Goal: Task Accomplishment & Management: Use online tool/utility

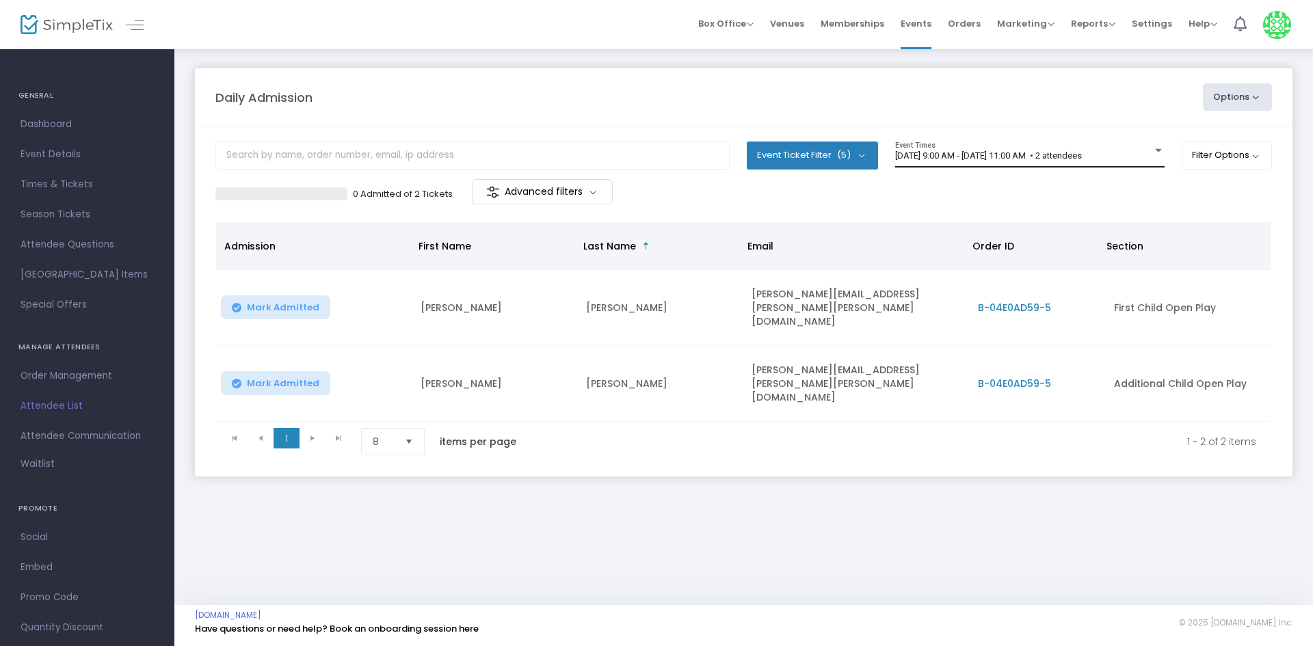
click at [925, 150] on div "[DATE] 9:00 AM - [DATE] 11:00 AM • 2 attendees Event Times" at bounding box center [1029, 155] width 269 height 26
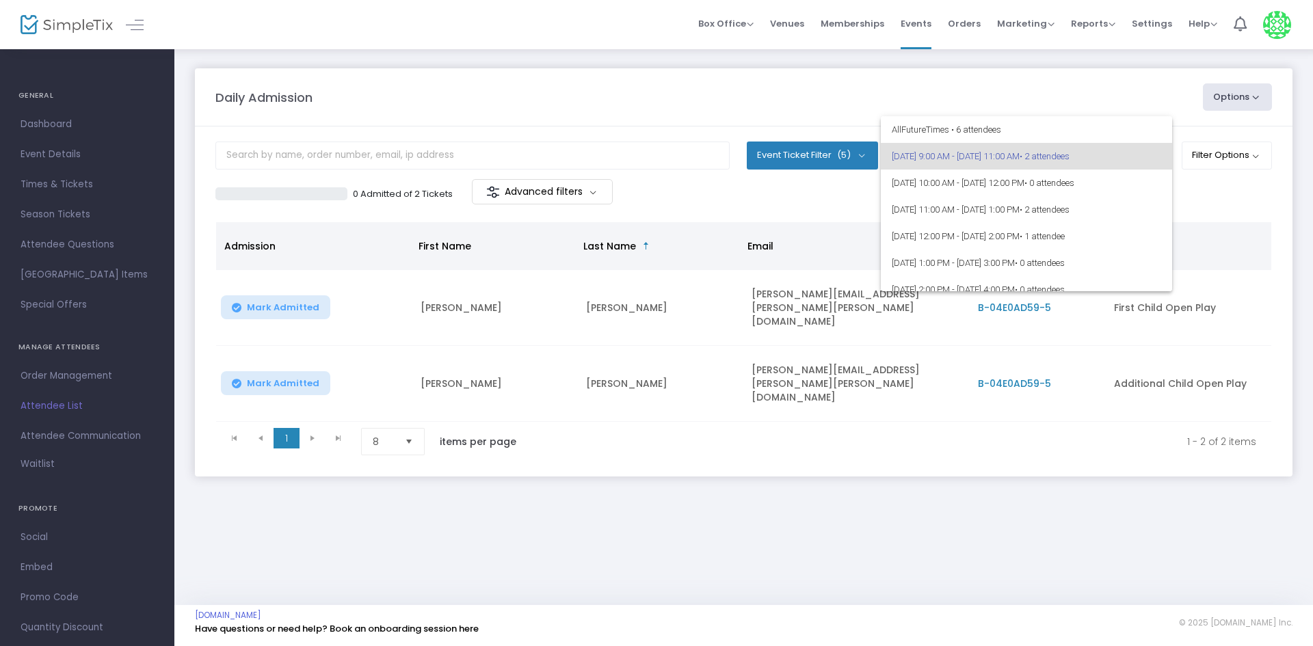
click at [217, 64] on div at bounding box center [656, 323] width 1313 height 646
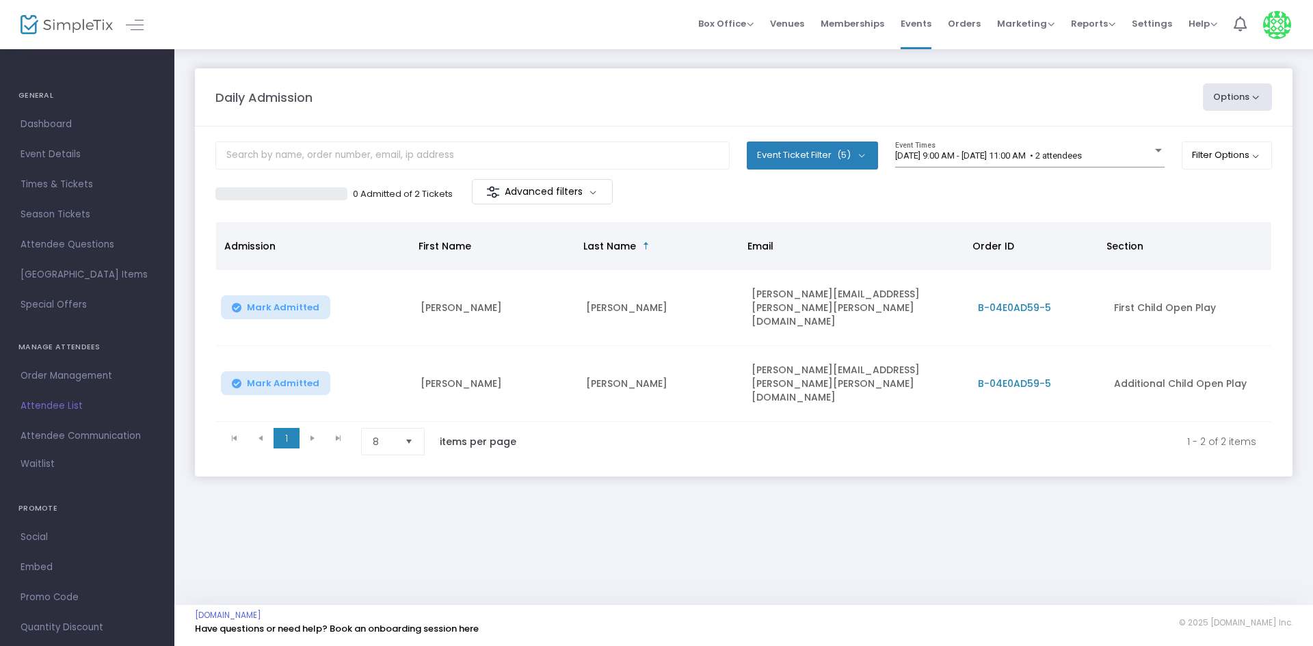
click at [1006, 129] on m-panel-content "Event Ticket Filter (5) Select All First Child Open Play Additional Child Open …" at bounding box center [743, 301] width 1097 height 350
click at [1082, 157] on span "[DATE] 9:00 AM - [DATE] 11:00 AM • 2 attendees" at bounding box center [988, 155] width 187 height 10
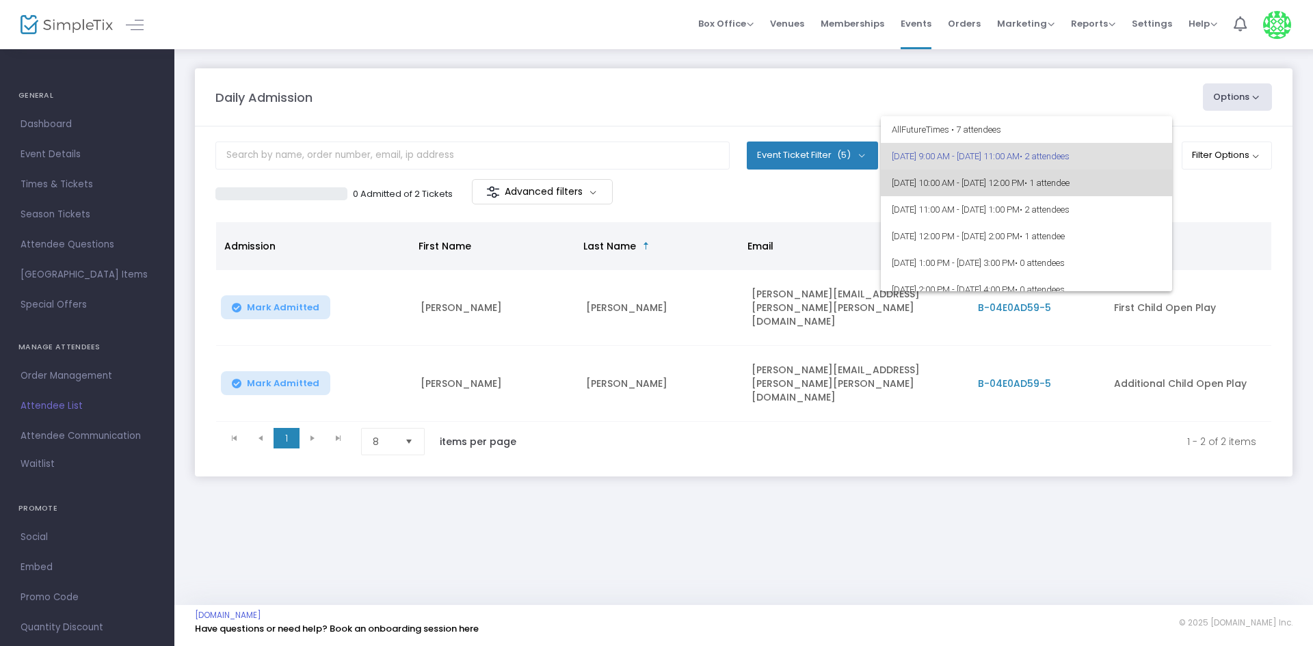
click at [1074, 181] on span "8/24/2025 @ 10:00 AM - 8/24/2025 @ 12:00 PM • 1 attendee" at bounding box center [1026, 183] width 269 height 27
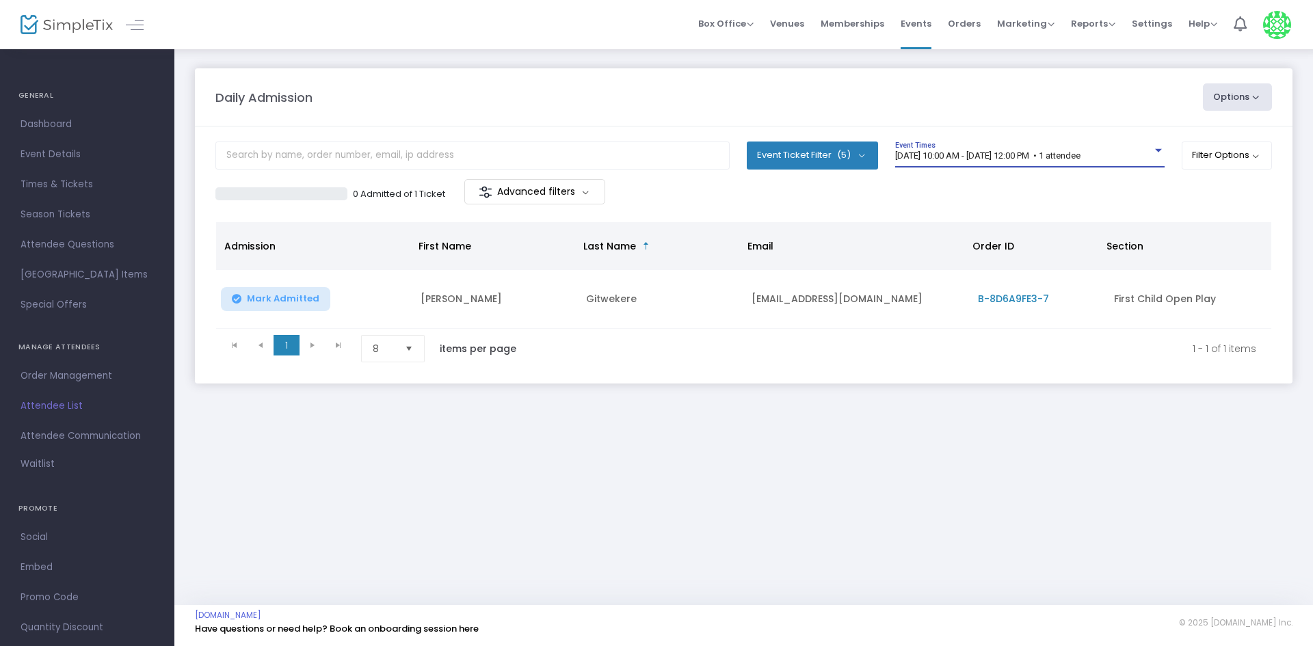
click at [994, 153] on span "8/24/2025 @ 10:00 AM - 8/24/2025 @ 12:00 PM • 1 attendee" at bounding box center [987, 155] width 185 height 10
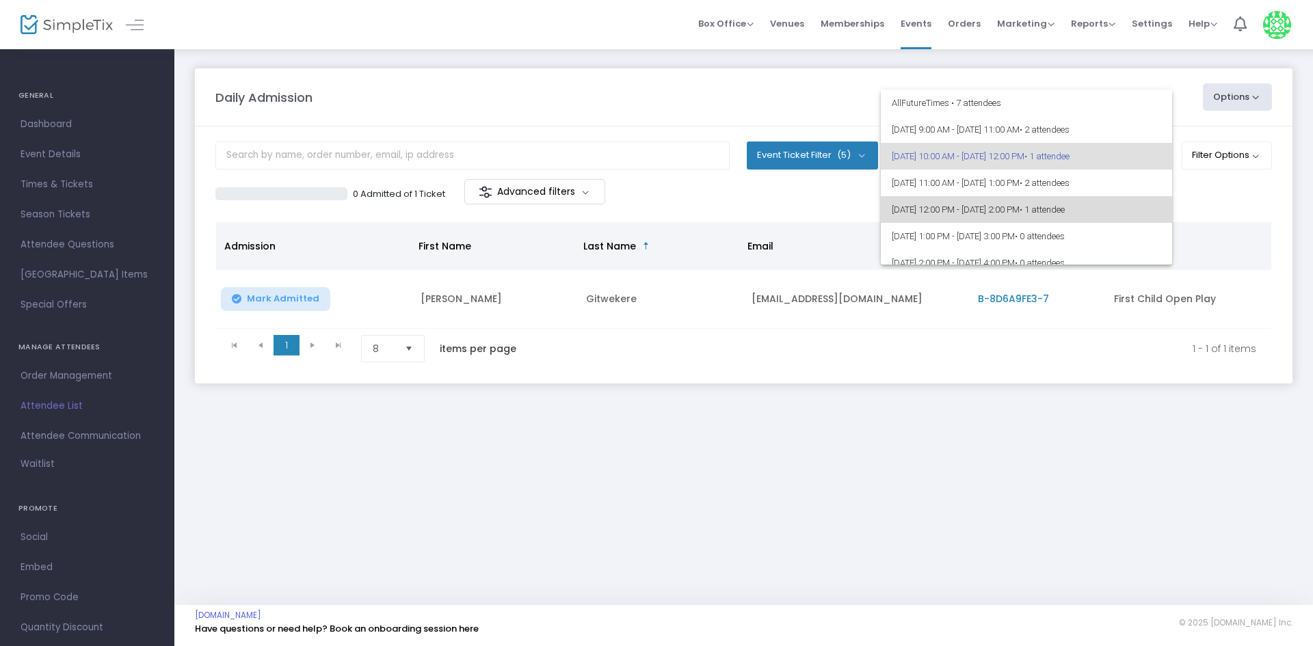
click at [1116, 197] on span "8/24/2025 @ 12:00 PM - 8/24/2025 @ 2:00 PM • 1 attendee" at bounding box center [1026, 209] width 269 height 27
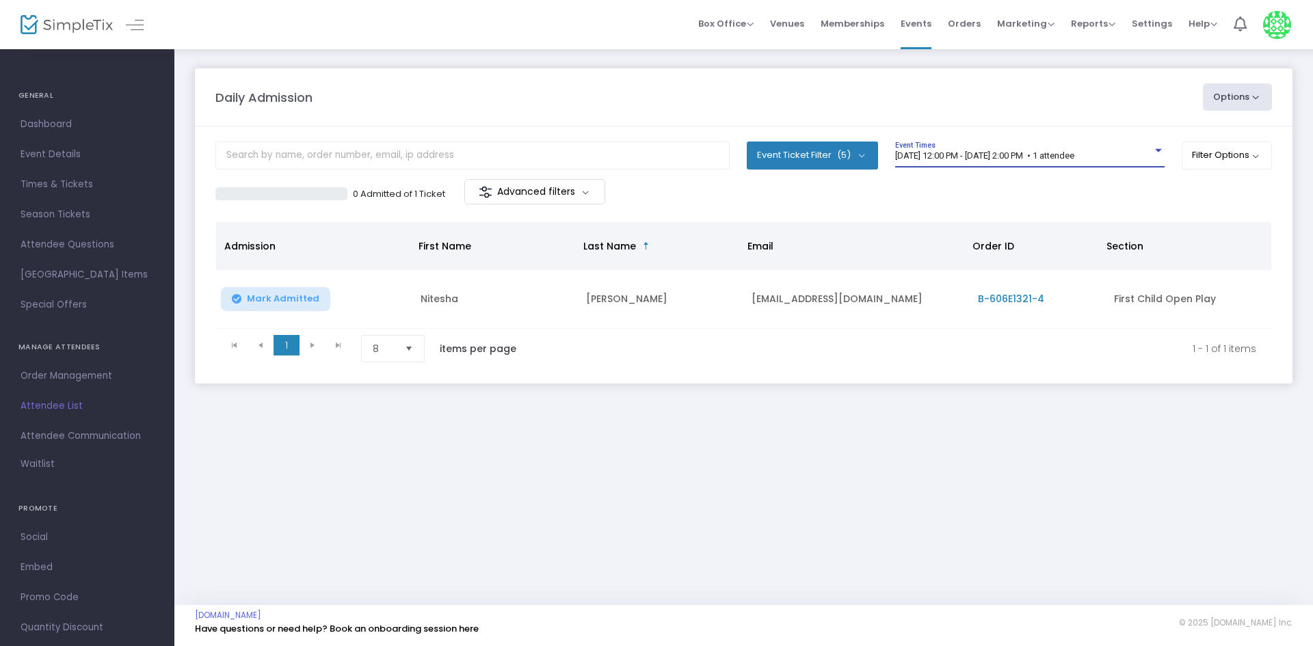
click at [1074, 159] on span "8/24/2025 @ 12:00 PM - 8/24/2025 @ 2:00 PM • 1 attendee" at bounding box center [984, 155] width 179 height 10
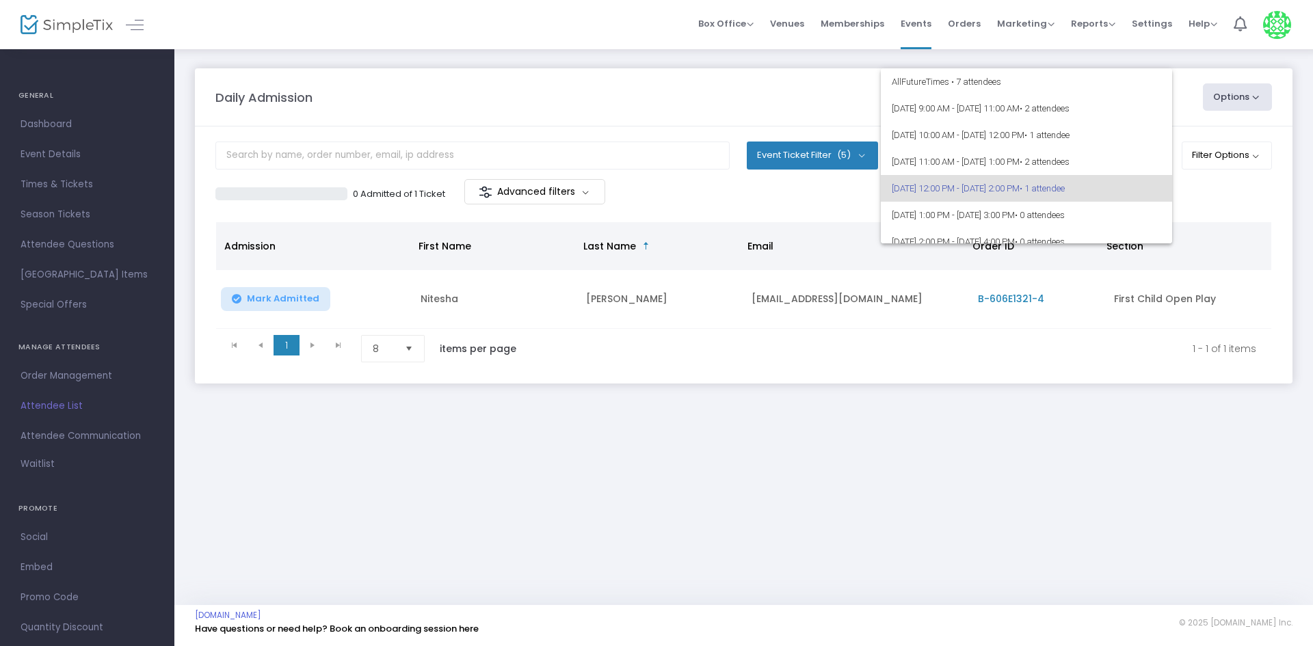
scroll to position [33, 0]
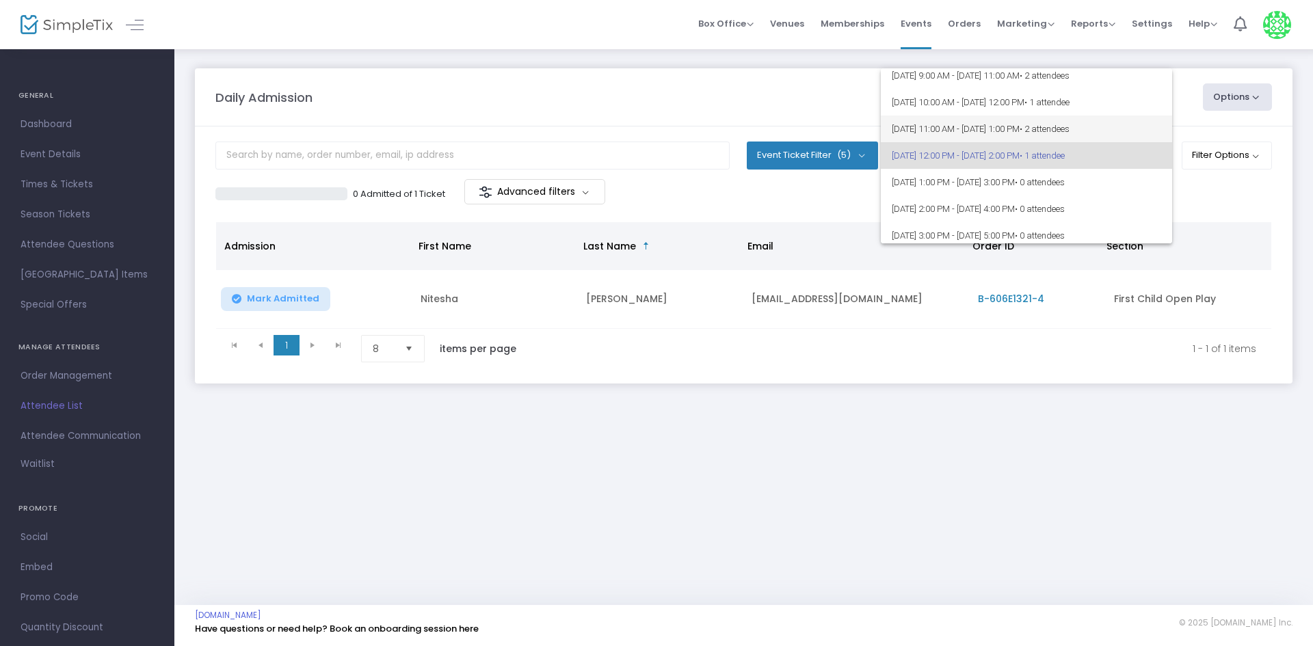
click at [1069, 126] on span "• 2 attendees" at bounding box center [1044, 129] width 50 height 10
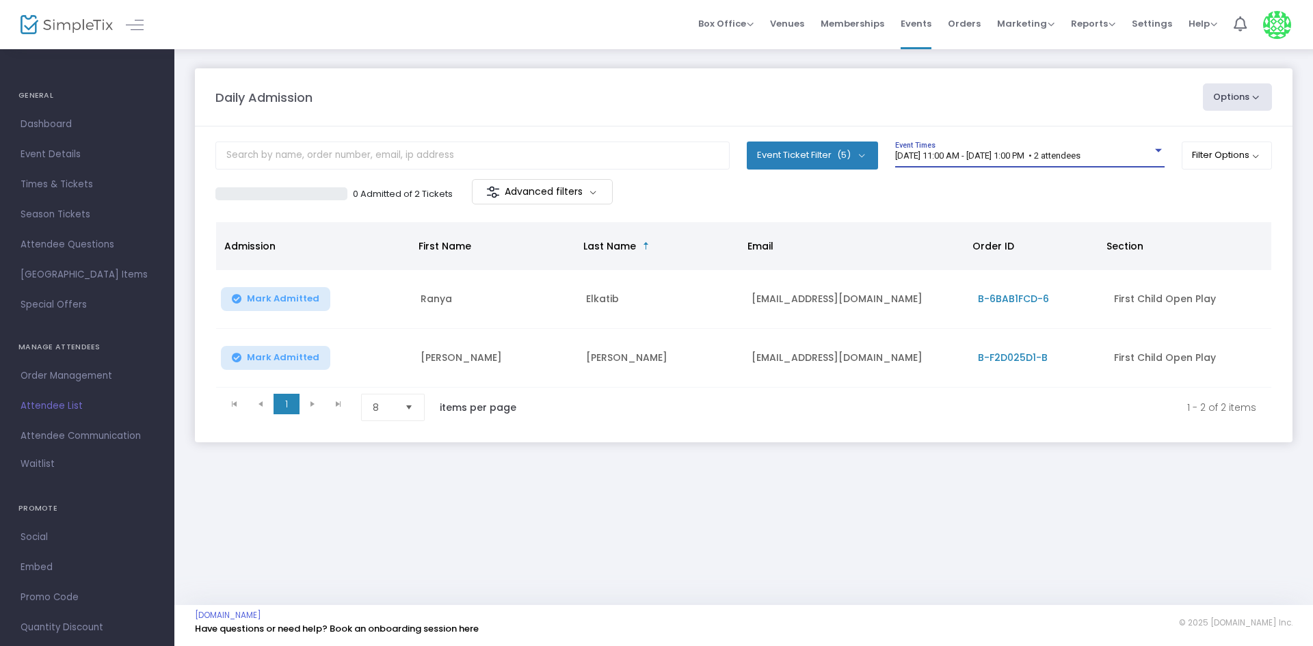
click at [1043, 154] on span "8/24/2025 @ 11:00 AM - 8/24/2025 @ 1:00 PM • 2 attendees" at bounding box center [987, 155] width 185 height 10
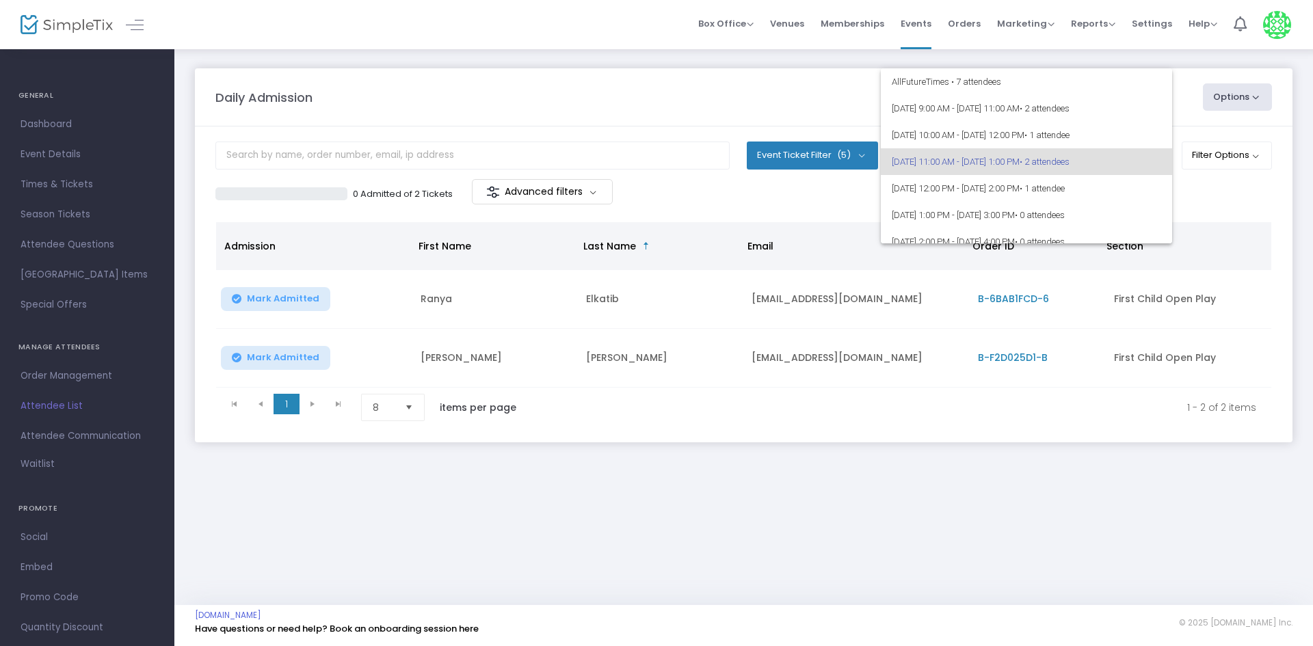
scroll to position [6, 0]
click at [1069, 106] on span "• 2 attendees" at bounding box center [1044, 102] width 50 height 10
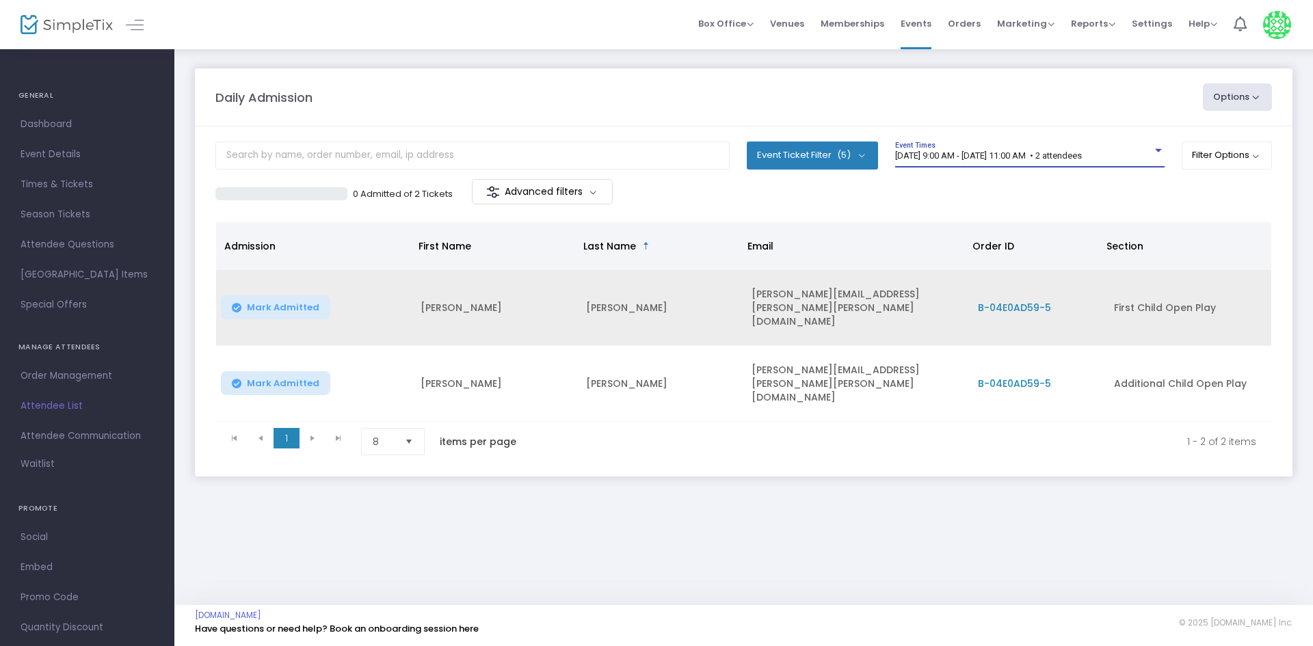
click at [302, 308] on button "Mark Admitted" at bounding box center [275, 307] width 109 height 24
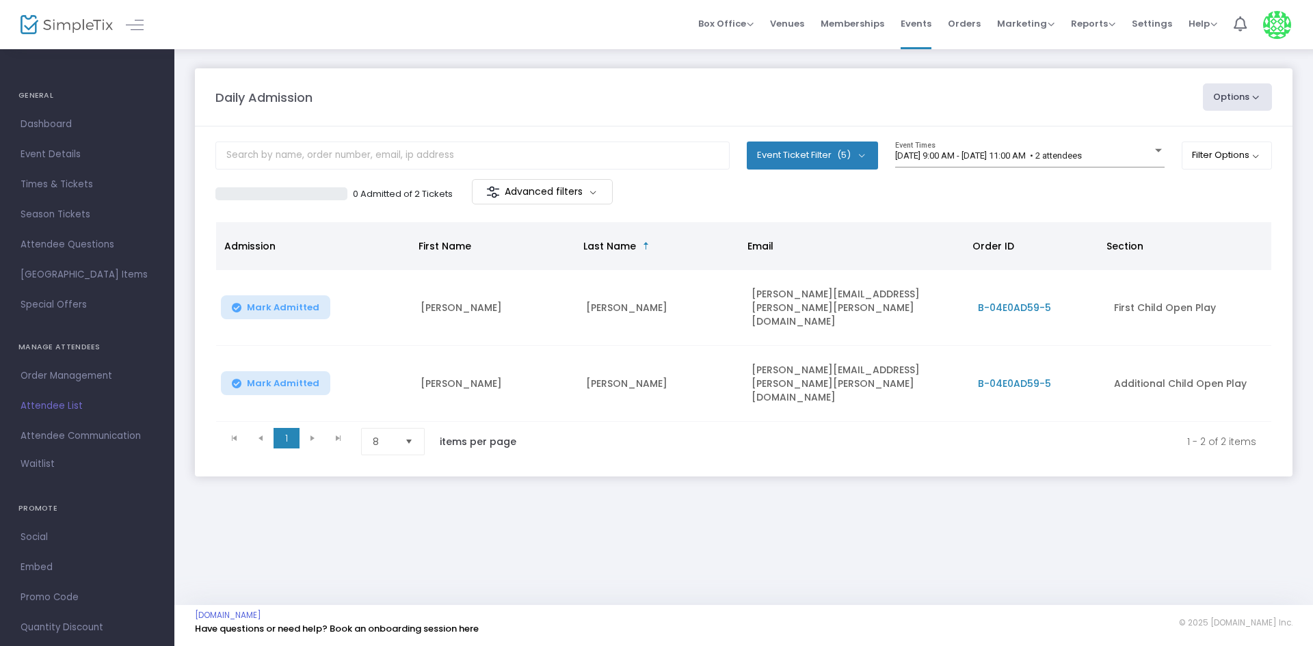
click at [314, 422] on kendo-pager "1 1 1 - 2 of 2 items 8 items per page" at bounding box center [743, 441] width 1055 height 39
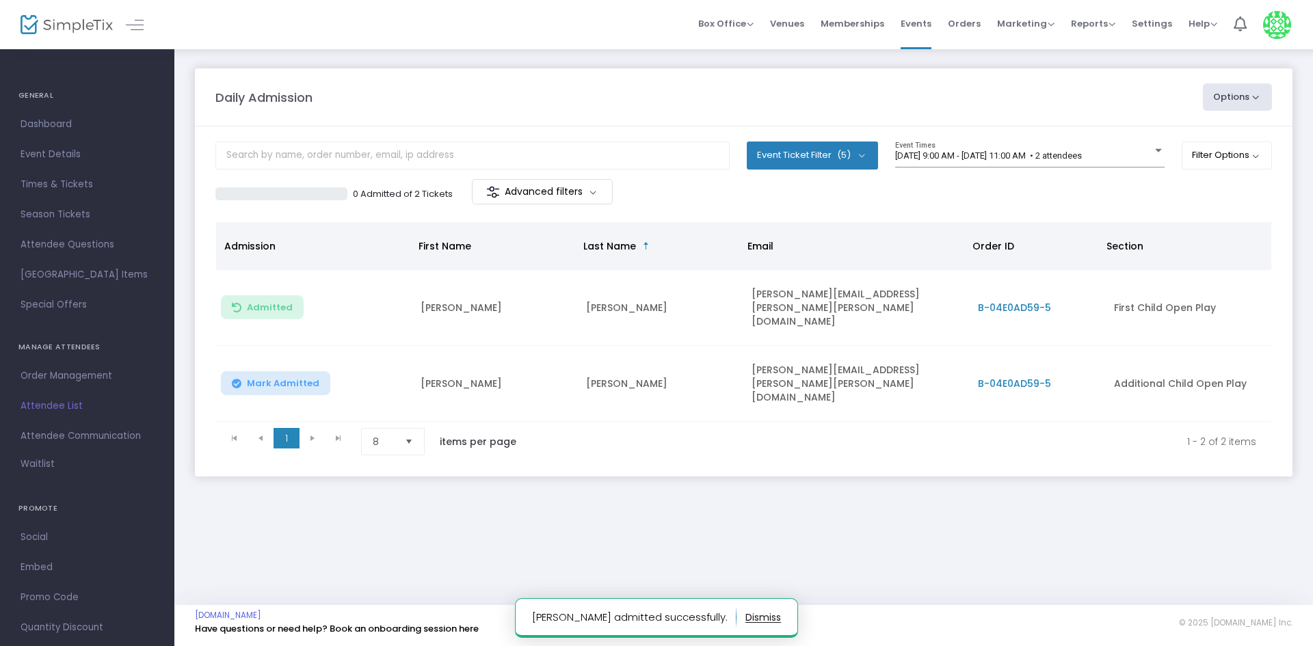
click at [304, 378] on span "Mark Admitted" at bounding box center [283, 383] width 72 height 11
